Goal: Task Accomplishment & Management: Complete application form

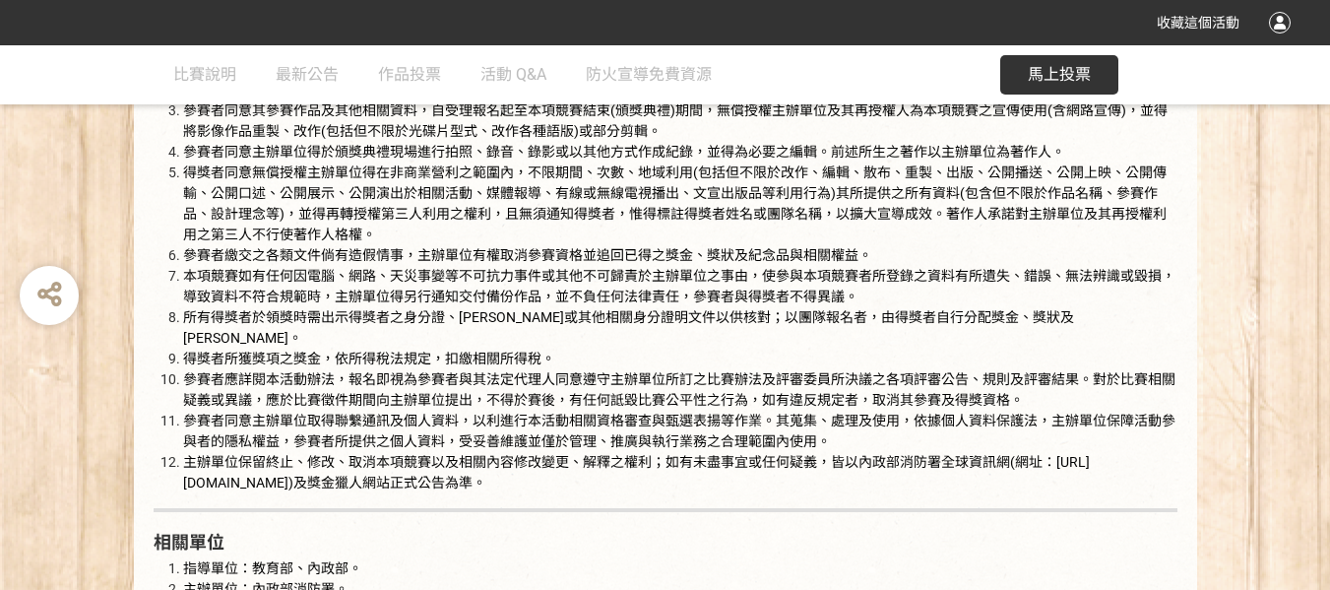
scroll to position [3445, 0]
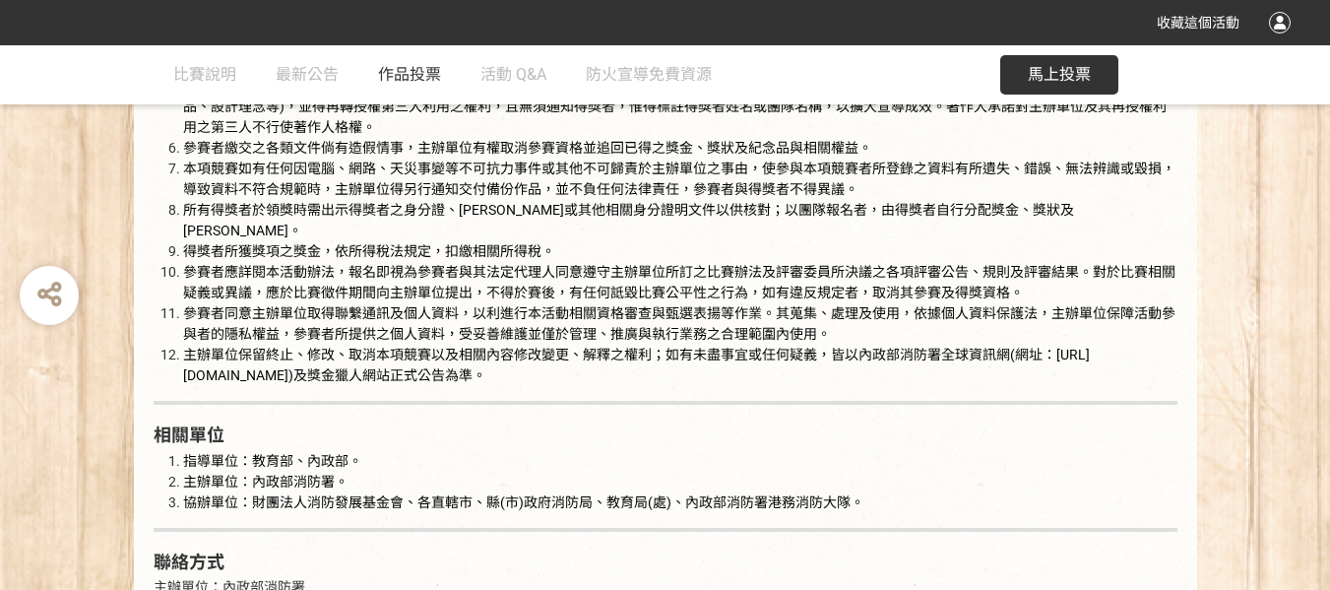
click at [413, 81] on span "作品投票" at bounding box center [409, 74] width 63 height 19
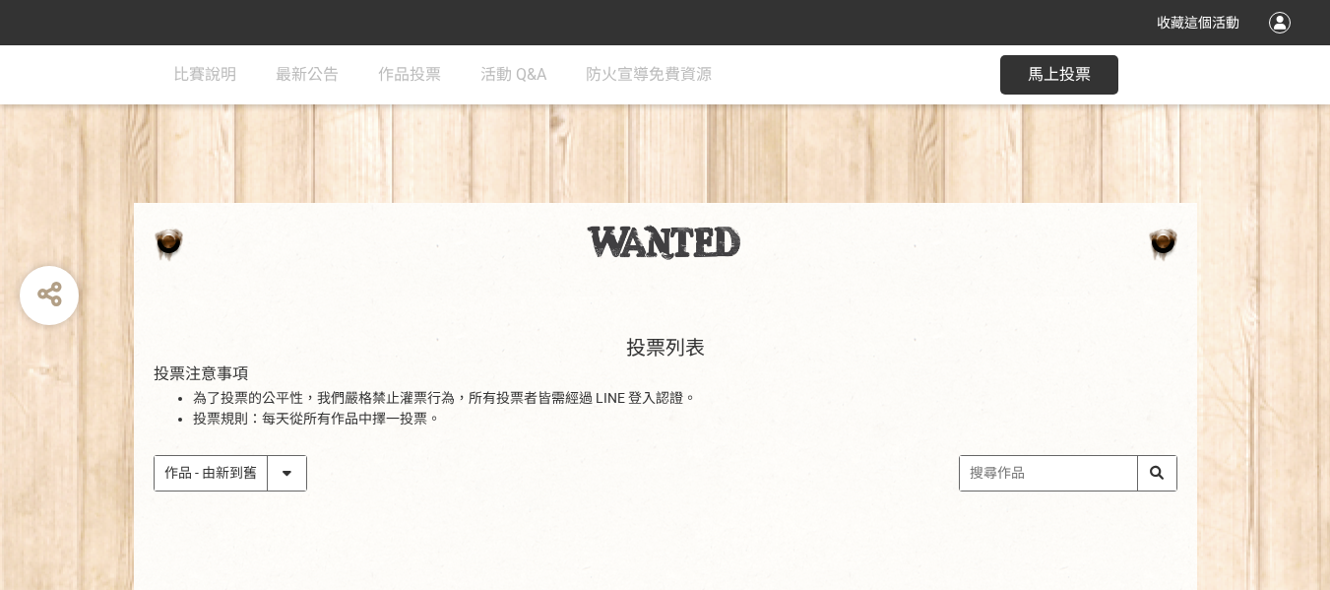
click at [408, 262] on div at bounding box center [666, 241] width 1024 height 39
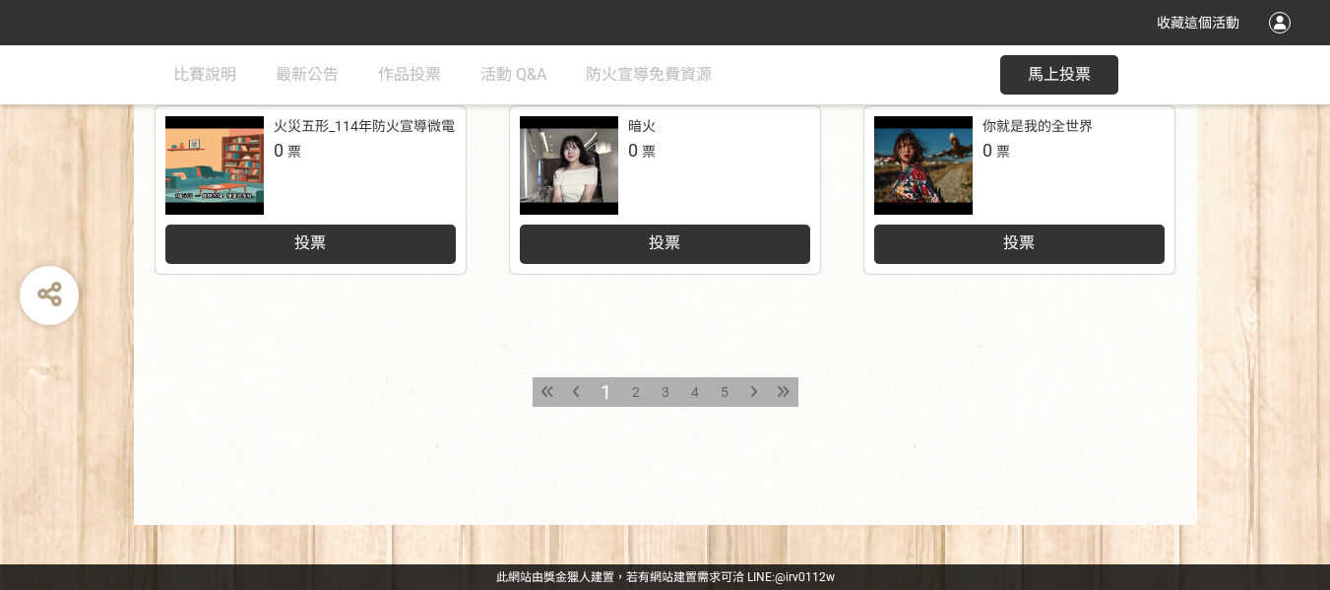
scroll to position [1189, 0]
click at [670, 389] on div "3" at bounding box center [666, 392] width 30 height 30
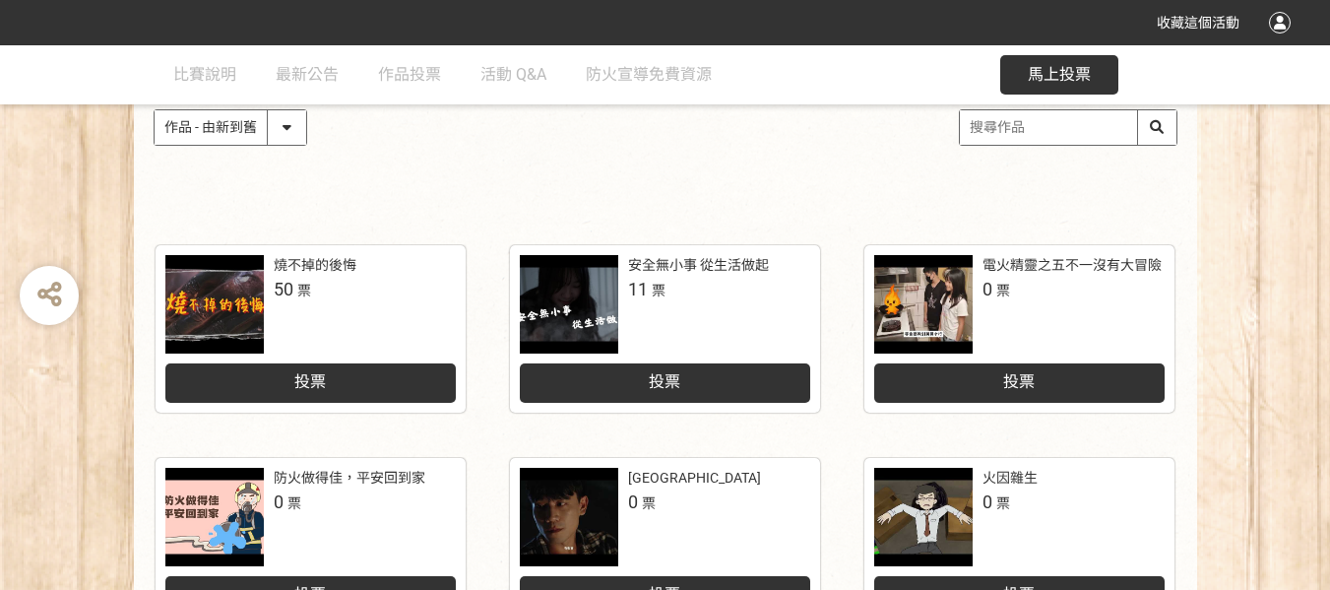
scroll to position [492, 0]
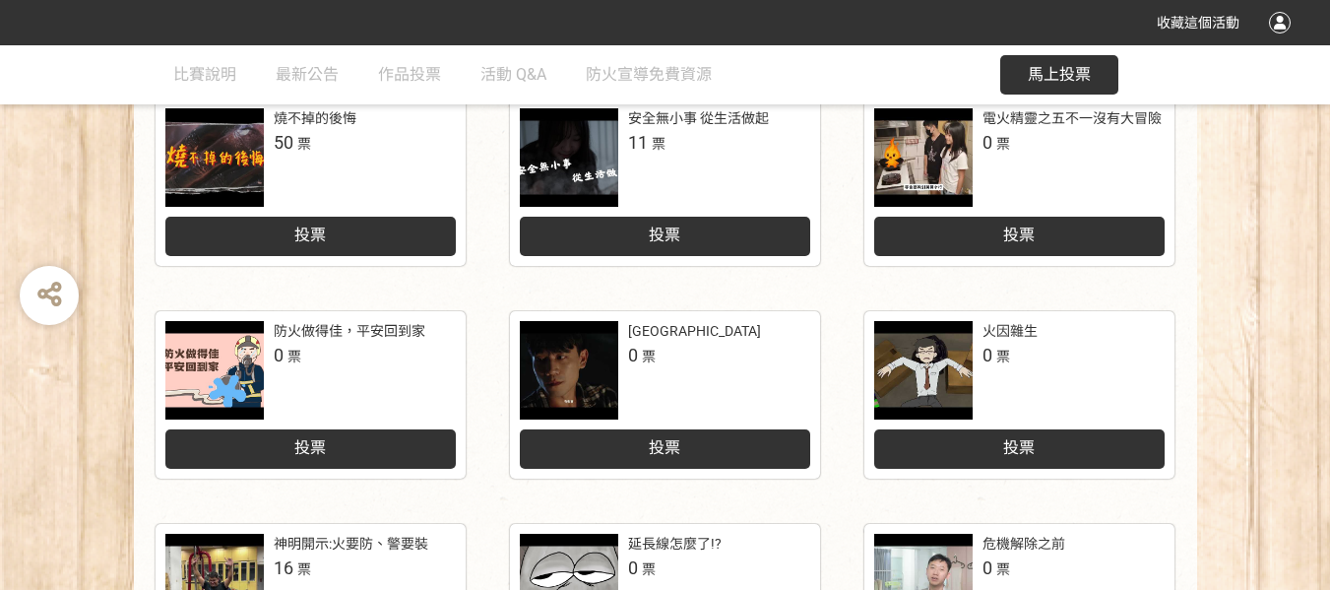
click at [577, 207] on div at bounding box center [569, 157] width 98 height 98
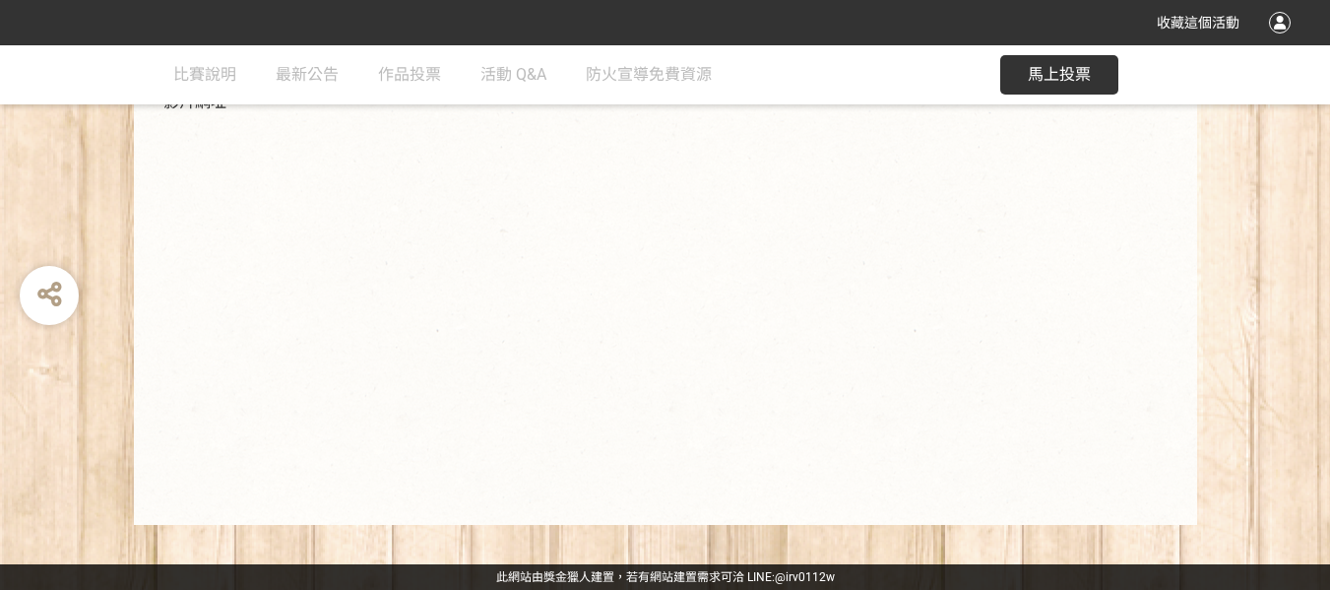
scroll to position [609, 0]
click at [1055, 84] on button "馬上投票" at bounding box center [1059, 74] width 118 height 39
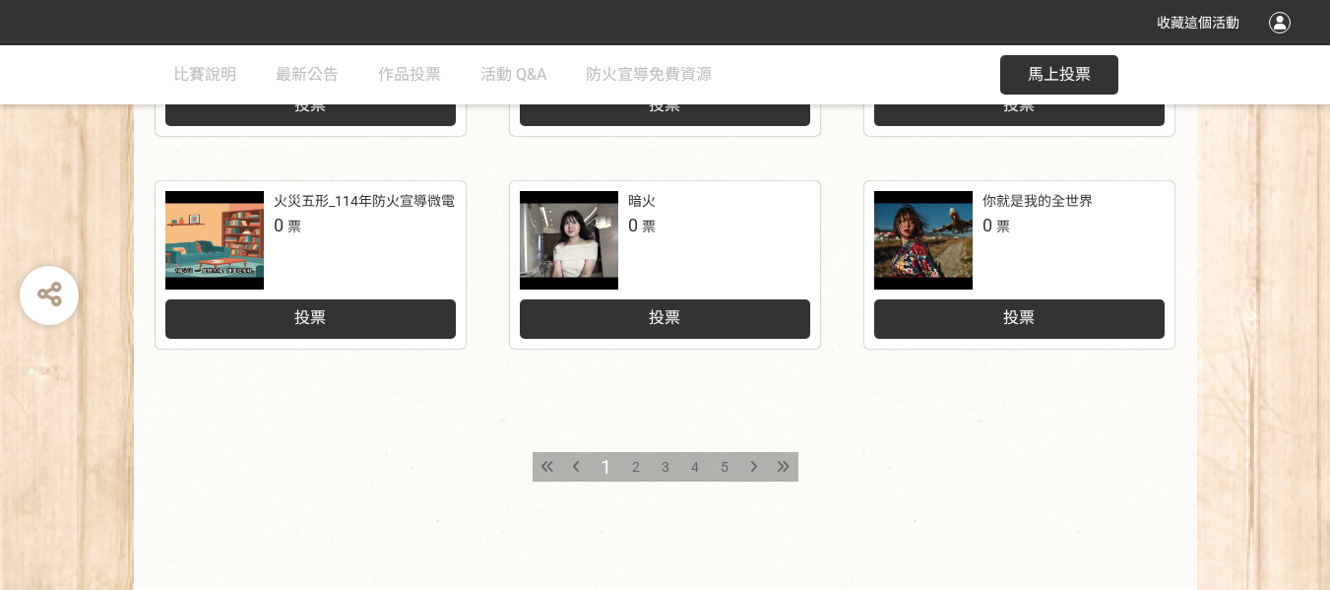
scroll to position [1083, 0]
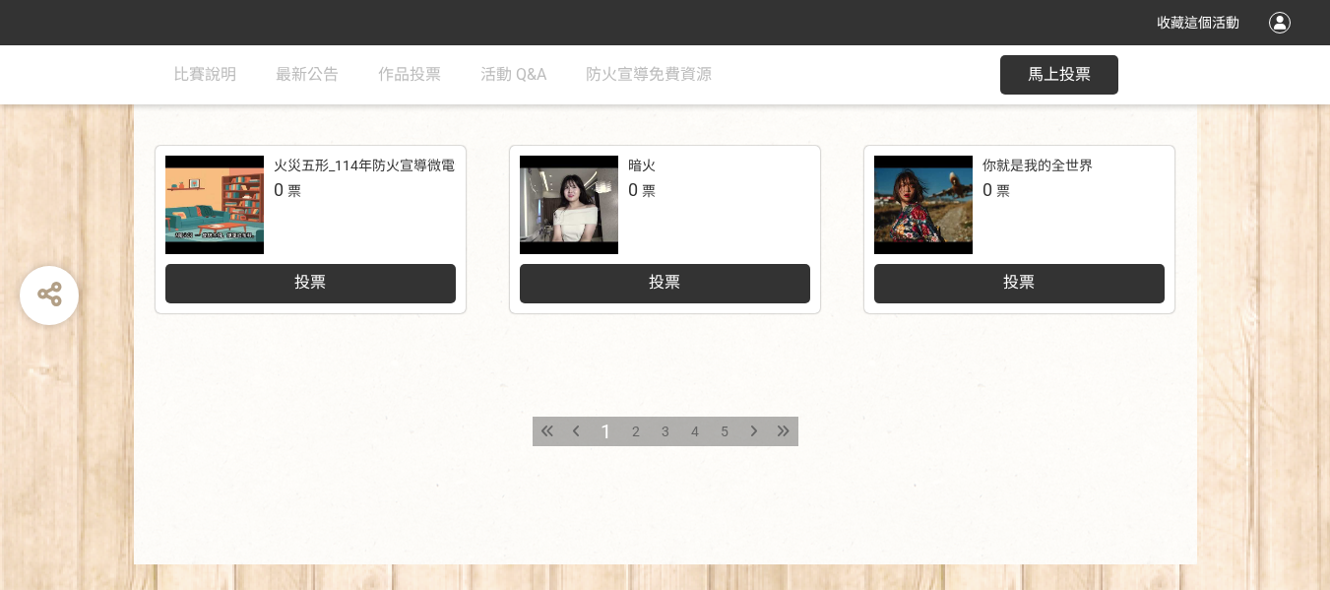
click at [669, 439] on span "3" at bounding box center [666, 431] width 8 height 16
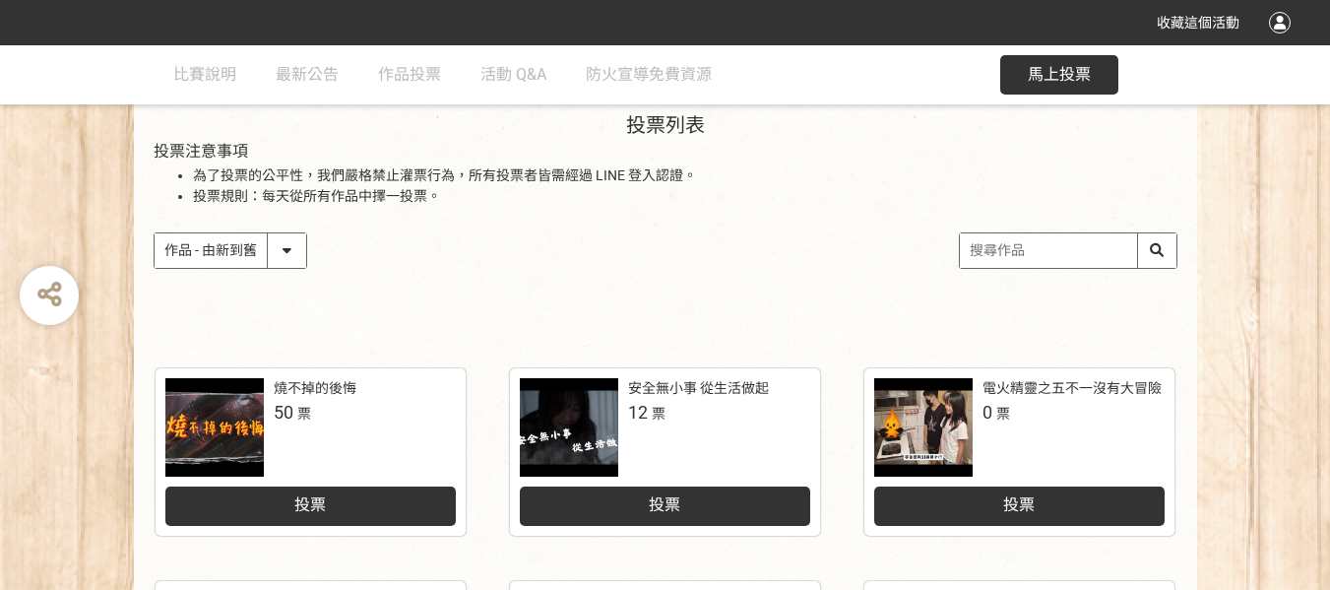
scroll to position [394, 0]
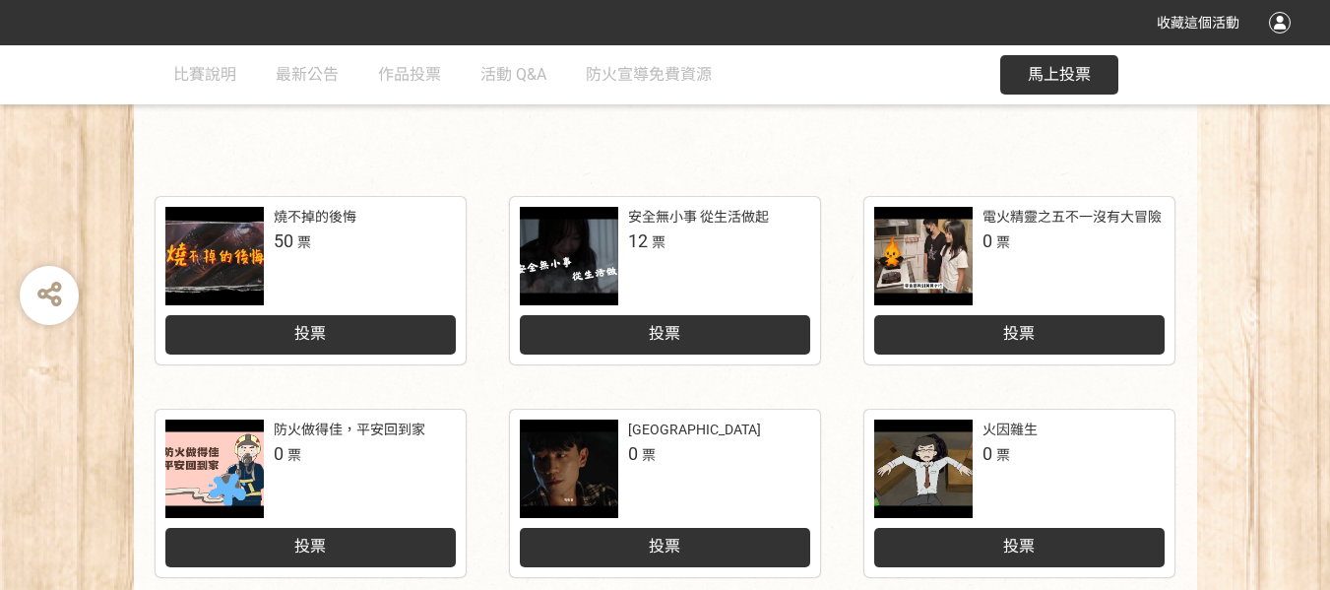
click at [709, 354] on div "投票" at bounding box center [665, 334] width 290 height 39
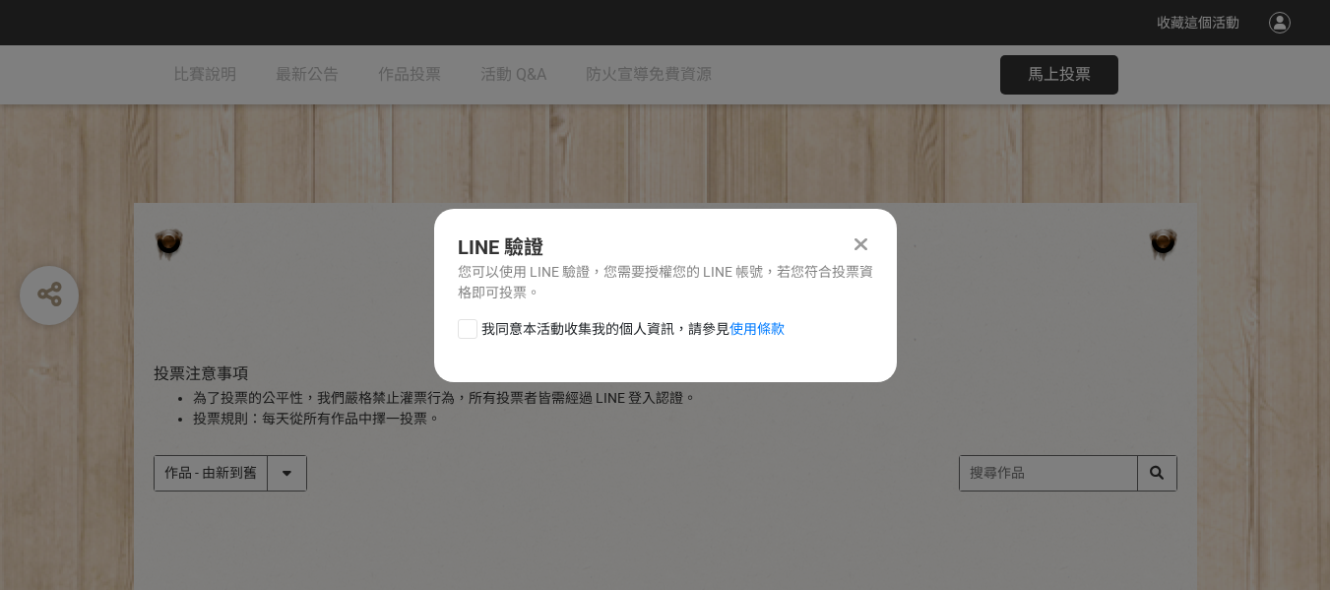
scroll to position [0, 0]
click at [785, 337] on link "使用條款" at bounding box center [756, 329] width 55 height 16
drag, startPoint x: 864, startPoint y: 232, endPoint x: 962, endPoint y: 96, distance: 167.2
click at [870, 232] on div at bounding box center [862, 244] width 24 height 24
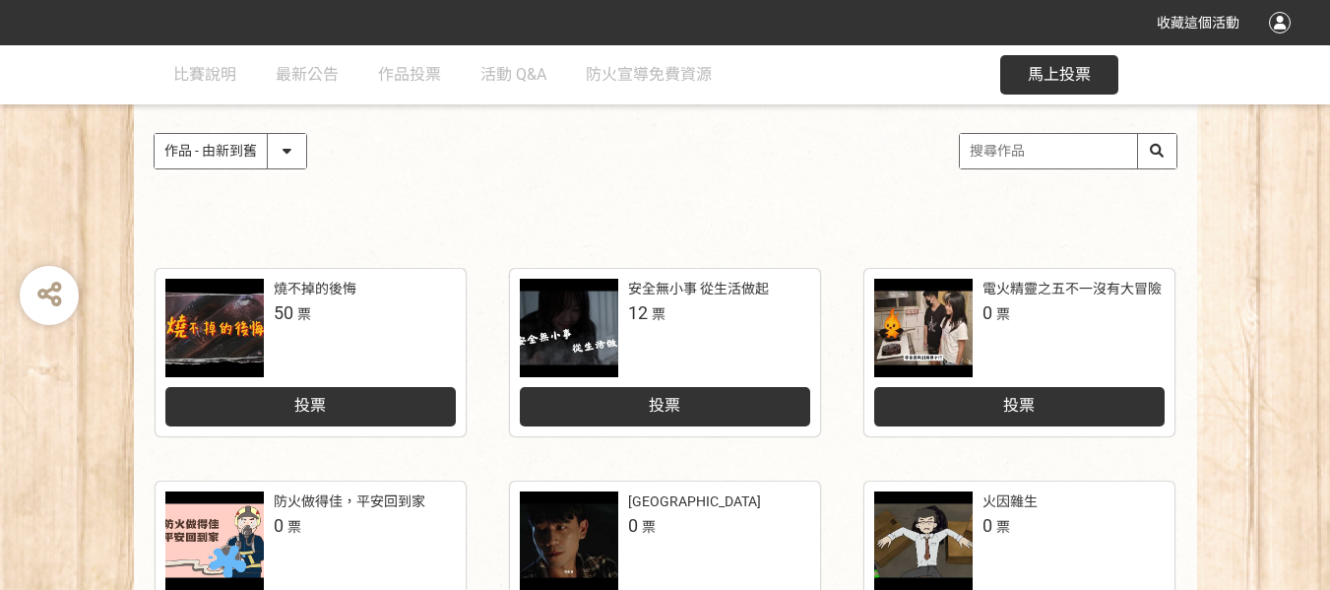
scroll to position [394, 0]
